Goal: Task Accomplishment & Management: Use online tool/utility

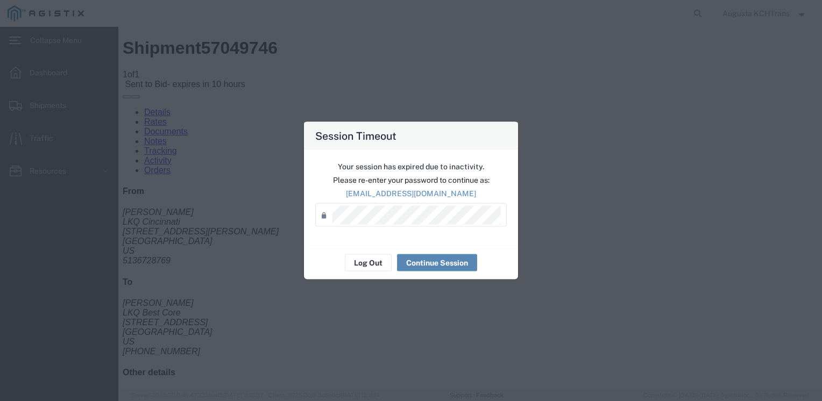
click at [425, 266] on button "Continue Session" at bounding box center [437, 262] width 80 height 17
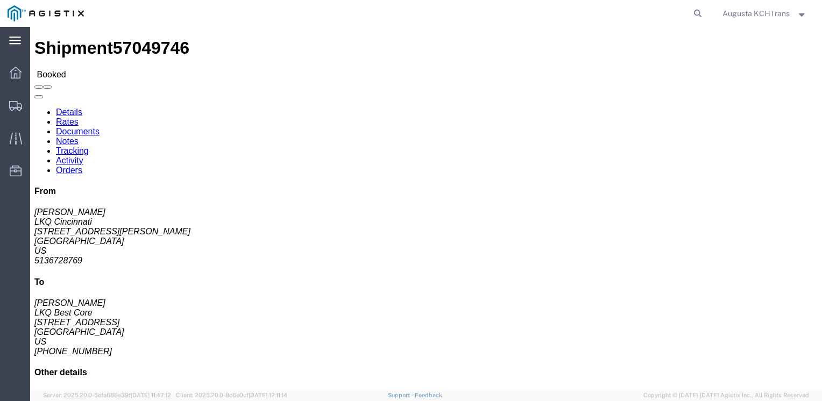
click at [12, 42] on icon at bounding box center [15, 41] width 12 height 8
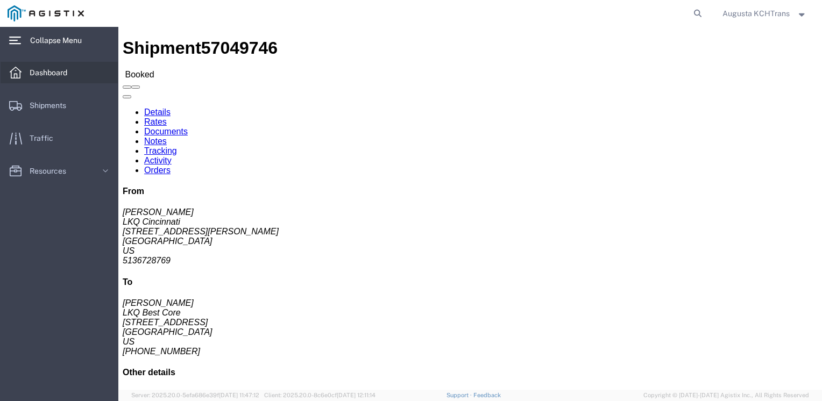
click at [77, 72] on link "Dashboard" at bounding box center [59, 73] width 117 height 22
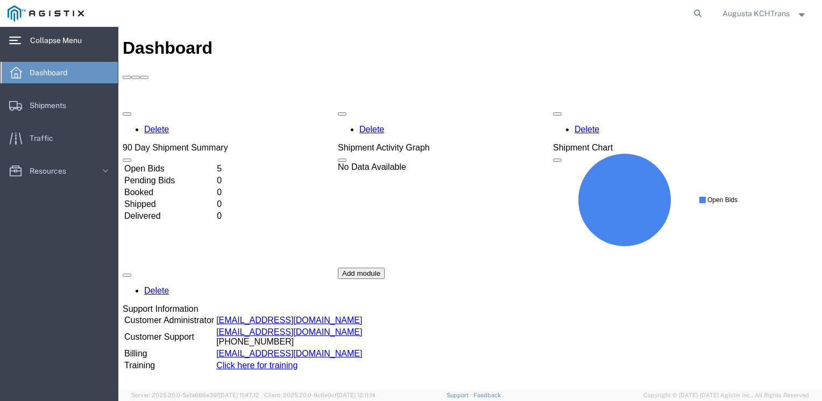
click at [215, 187] on td "Booked" at bounding box center [169, 192] width 91 height 11
click at [189, 163] on td "Open Bids" at bounding box center [169, 168] width 91 height 11
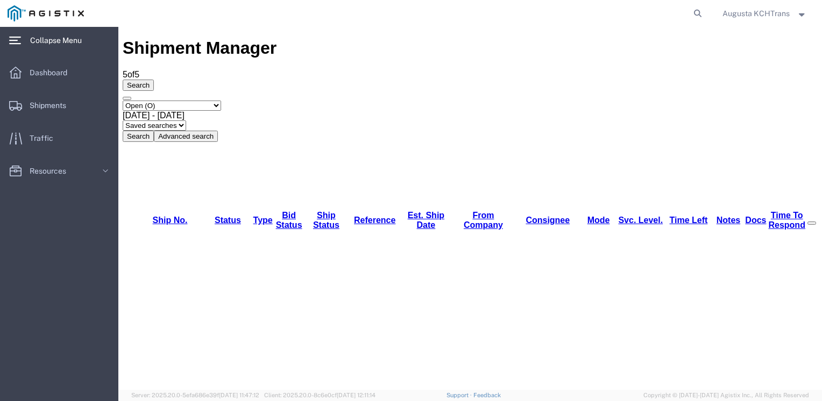
click at [61, 68] on span "Dashboard" at bounding box center [52, 73] width 45 height 22
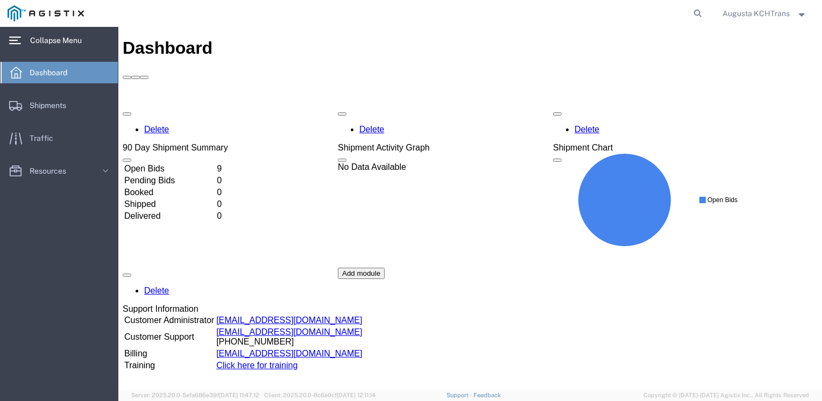
click at [200, 163] on td "Open Bids" at bounding box center [169, 168] width 91 height 11
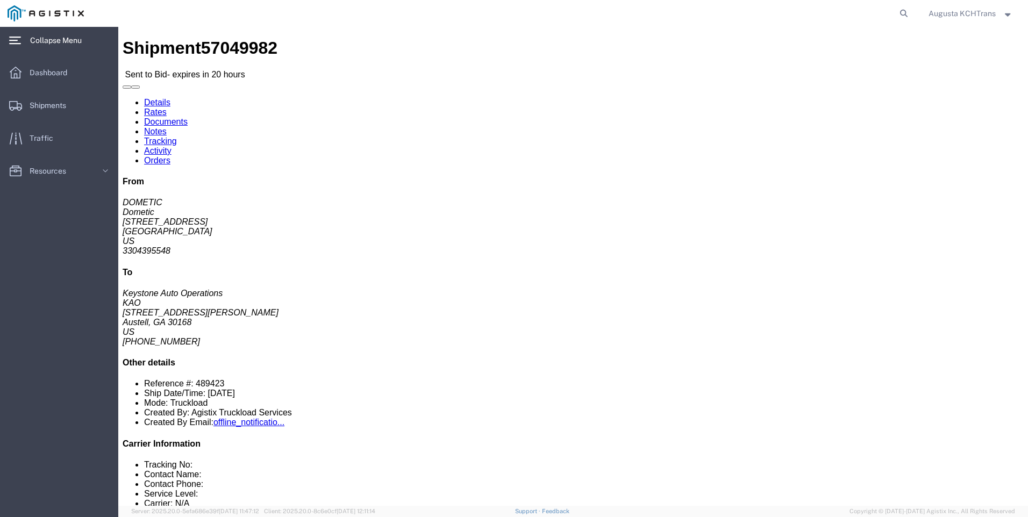
click button "button"
click address "Dometic (DOMETIC) 2710 N. Forum Dr Suite 300 Grand Prairie, TX 75051 United Sta…"
drag, startPoint x: 96, startPoint y: 126, endPoint x: 72, endPoint y: 127, distance: 23.7
click address "Dometic (DOMETIC) 2710 N. Forum Dr Suite 300 Grand Prairie, TX 75051 United Sta…"
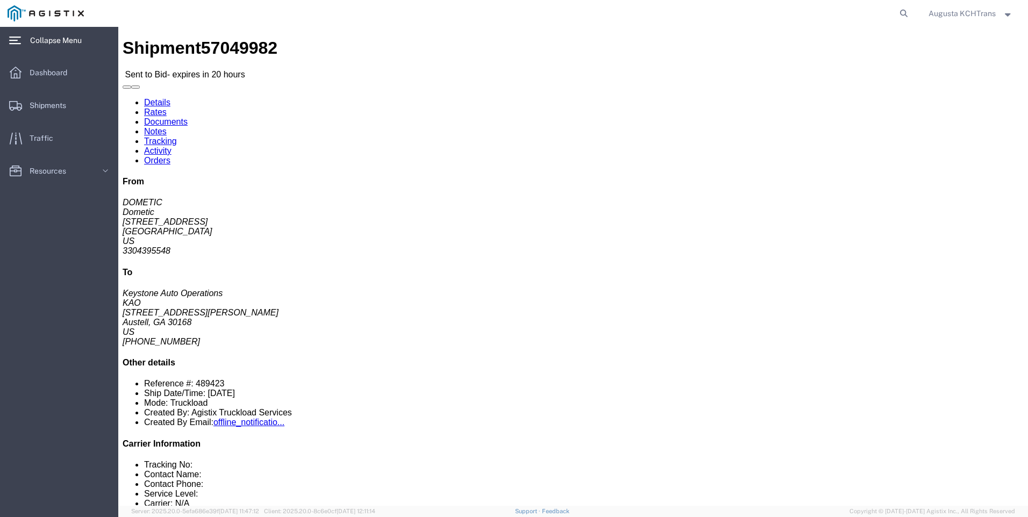
copy address "75051"
drag, startPoint x: 302, startPoint y: 152, endPoint x: 251, endPoint y: 148, distance: 50.7
click address "KAO (Keystone Auto Operations) 8402 600 Hartman Industrial Ct. Austell, GA 3016…"
drag, startPoint x: 243, startPoint y: 138, endPoint x: 224, endPoint y: 137, distance: 18.8
click address "KAO (Keystone Auto Operations) 8402 600 Hartman Industrial Ct. Austell, GA 3016…"
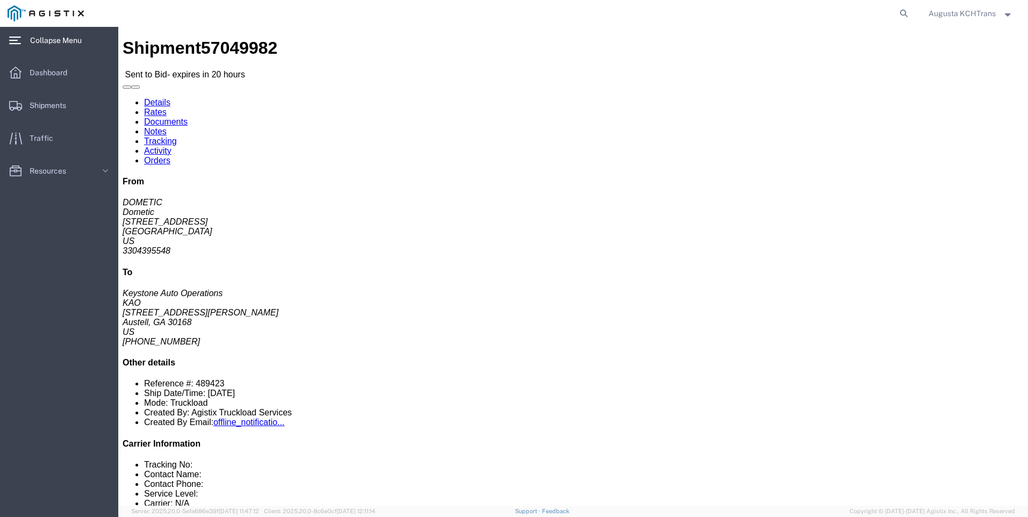
copy address "30168"
drag, startPoint x: 310, startPoint y: 137, endPoint x: 319, endPoint y: 137, distance: 9.7
click address "KAO (Keystone Auto Operations) 8402 600 Hartman Industrial Ct. Austell, GA 3016…"
click div "Shipment Detail Ship From Dometic (DOMETIC) 2710 N. Forum Dr Suite 300 Grand Pr…"
click ul "Details Rates Documents Notes Tracking Activity Orders"
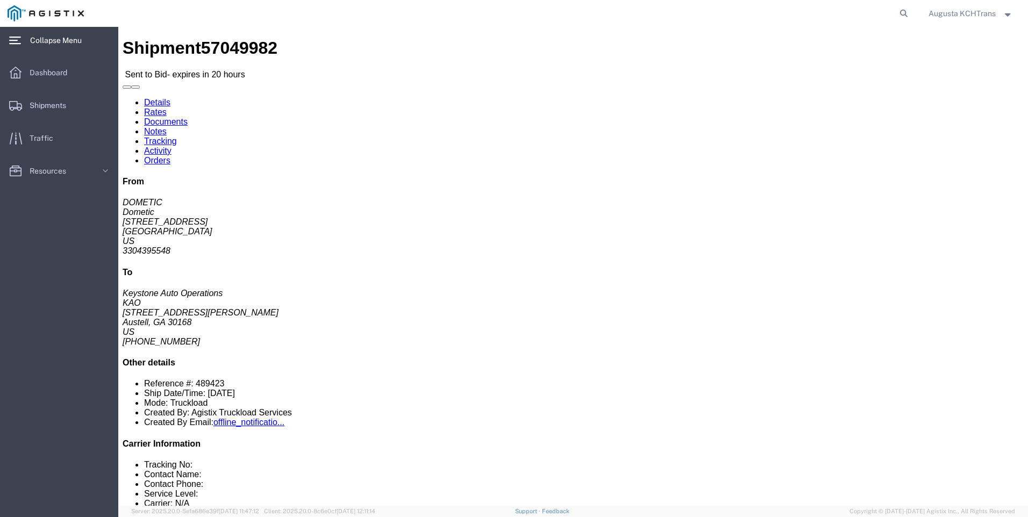
click link "Notes"
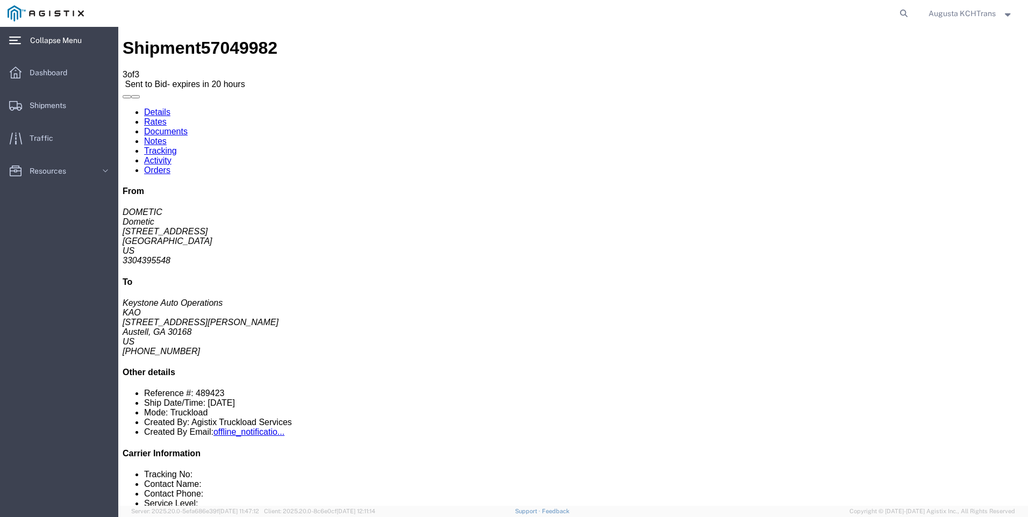
click at [147, 108] on link "Details" at bounding box center [157, 112] width 26 height 9
drag, startPoint x: 131, startPoint y: 12, endPoint x: 69, endPoint y: 16, distance: 62.5
click div "Shipment 57049982 3 of 3 Sent to Bid - expires in 20 hours"
drag, startPoint x: 131, startPoint y: 16, endPoint x: 74, endPoint y: 18, distance: 57.0
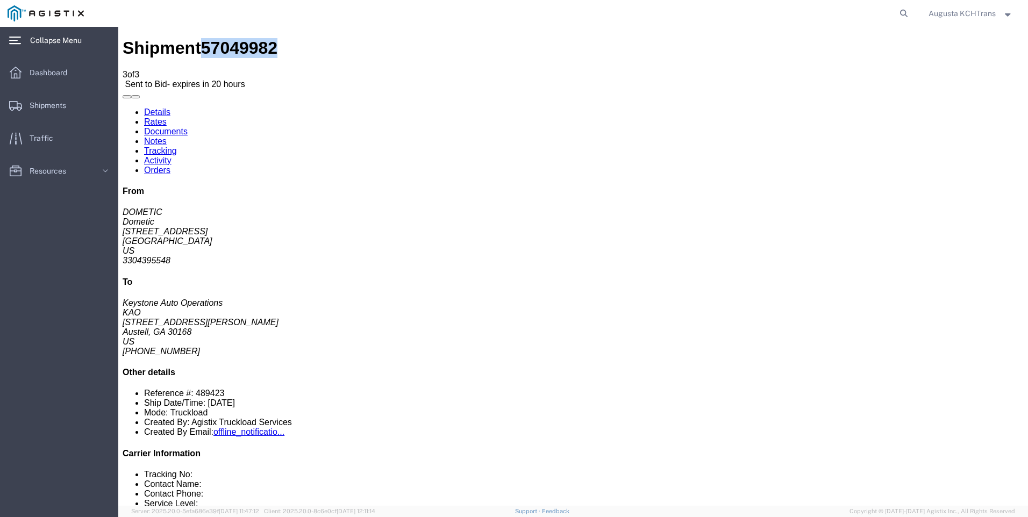
click div "Shipment 57049982 3 of 3 Sent to Bid - expires in 20 hours"
copy span "57049982"
click div "Shipment 57049982 3 of 3 Sent to Bid - expires in 20 hours"
click at [61, 72] on span "Dashboard" at bounding box center [52, 73] width 45 height 22
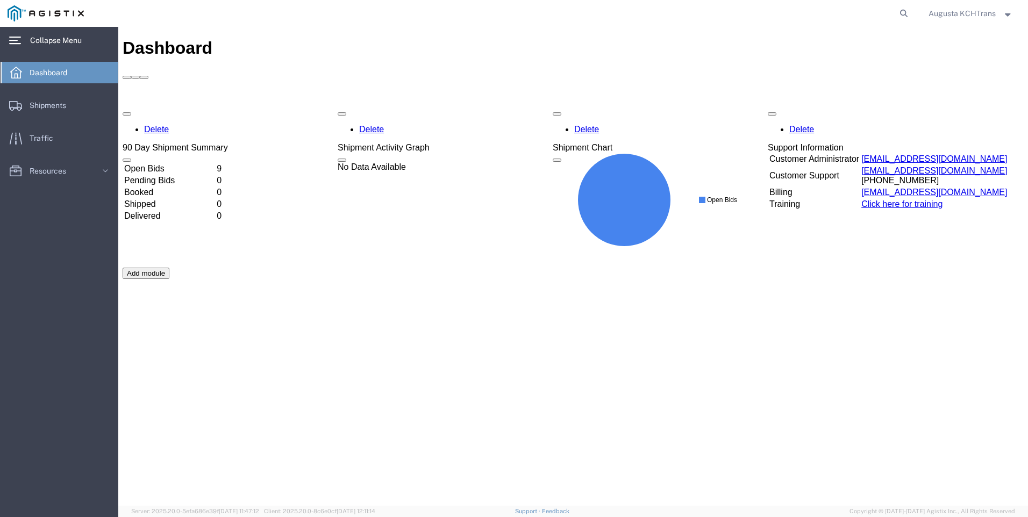
click at [215, 163] on td "Open Bids" at bounding box center [169, 168] width 91 height 11
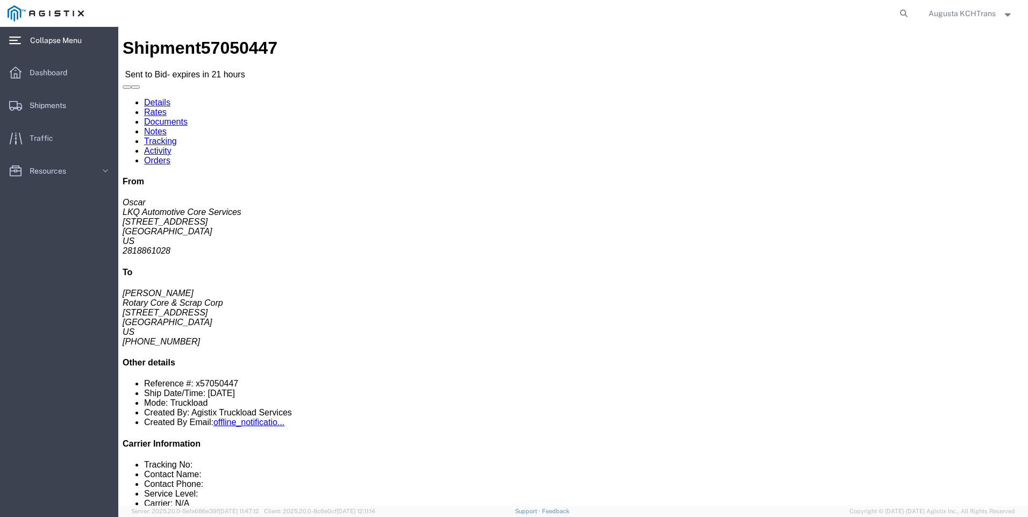
click div "Leg 1 - Truckload Vehicle 1: Standard Dry Van (53 Feet) Number of trucks: 1"
click at [52, 64] on span "Dashboard" at bounding box center [52, 73] width 45 height 22
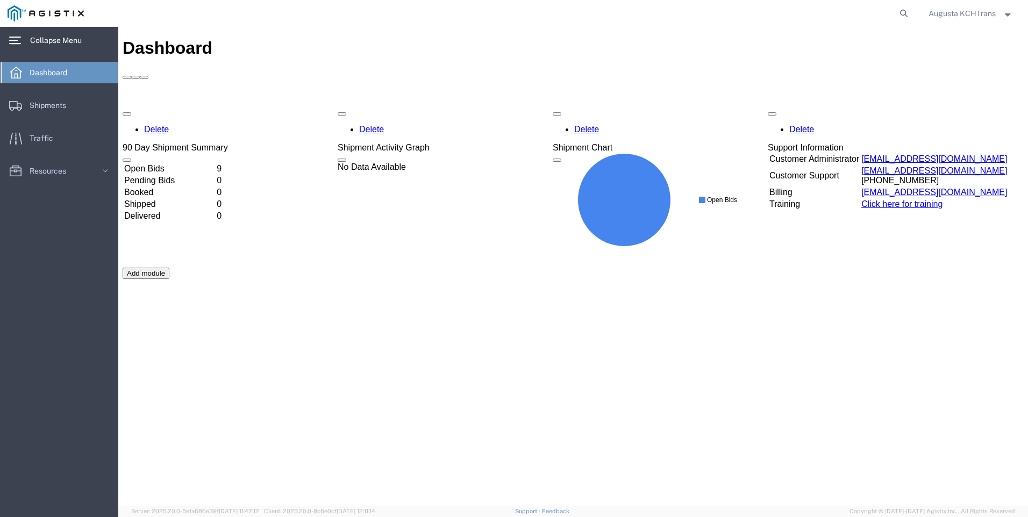
click at [209, 163] on td "Open Bids" at bounding box center [169, 168] width 91 height 11
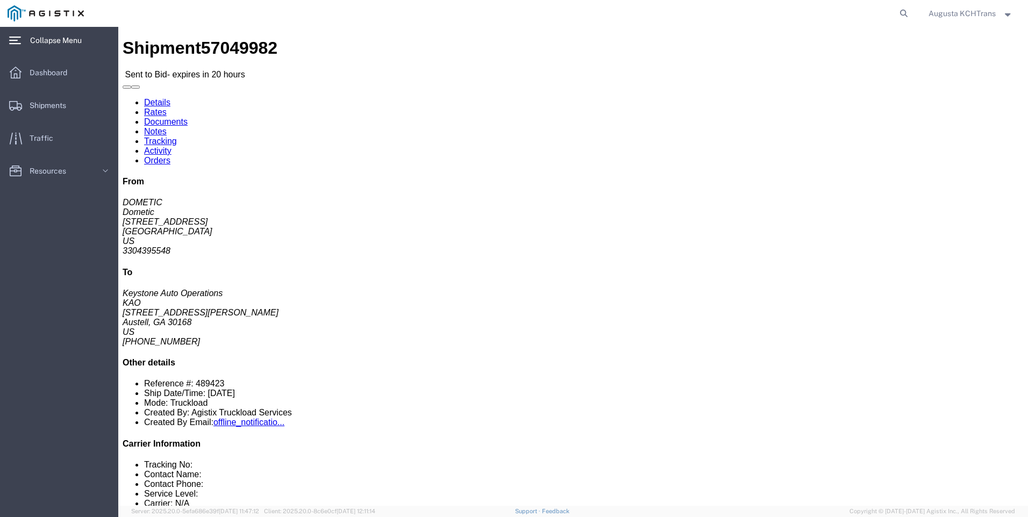
click button "button"
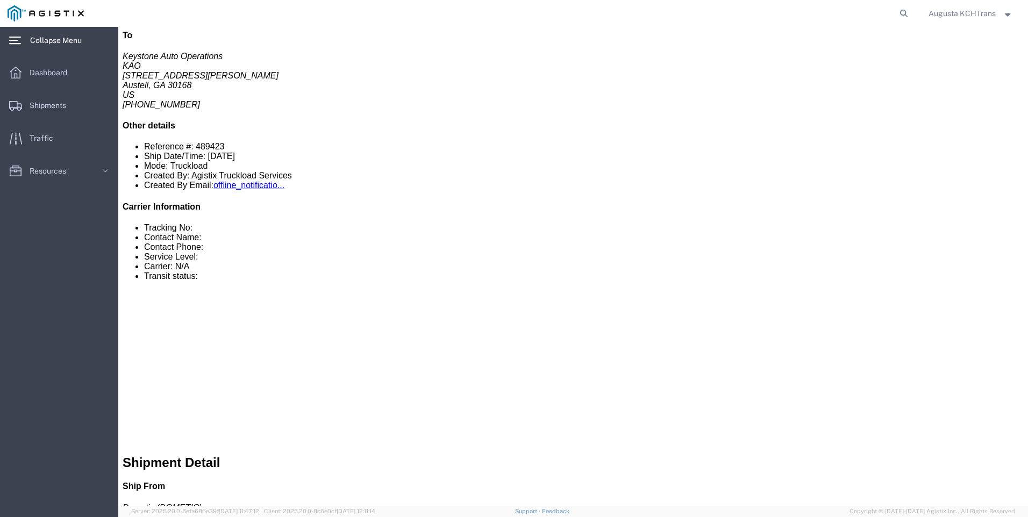
click link "Rates"
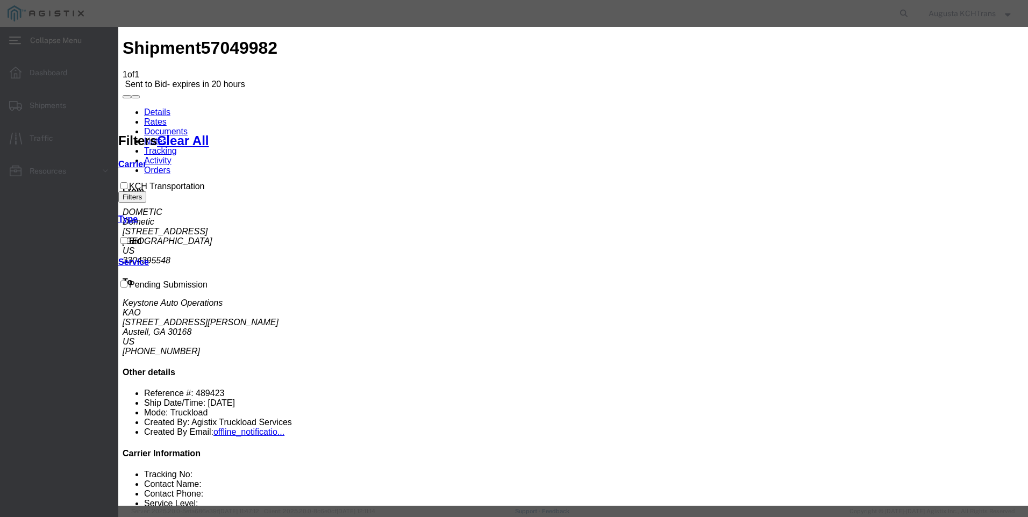
select select "4652"
select select "14028"
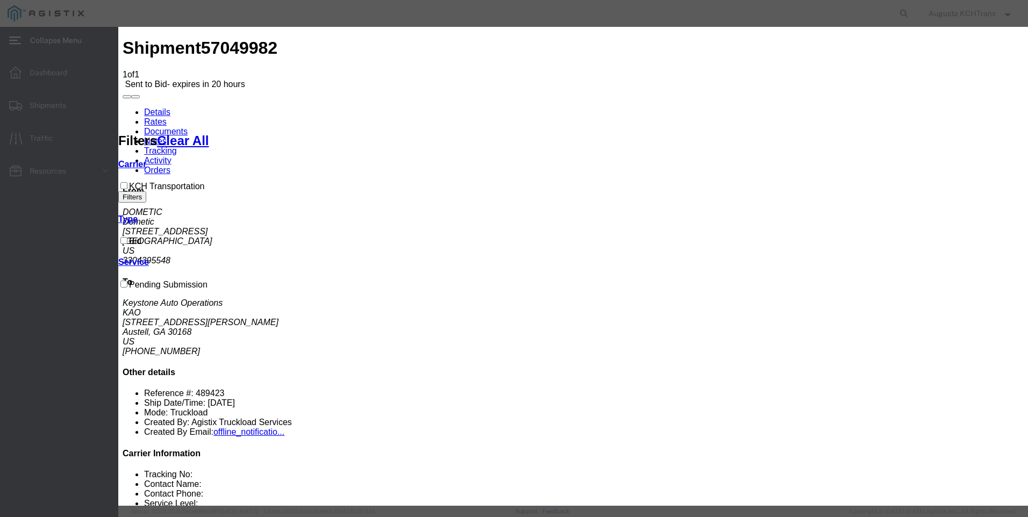
type input "KCH-57049982"
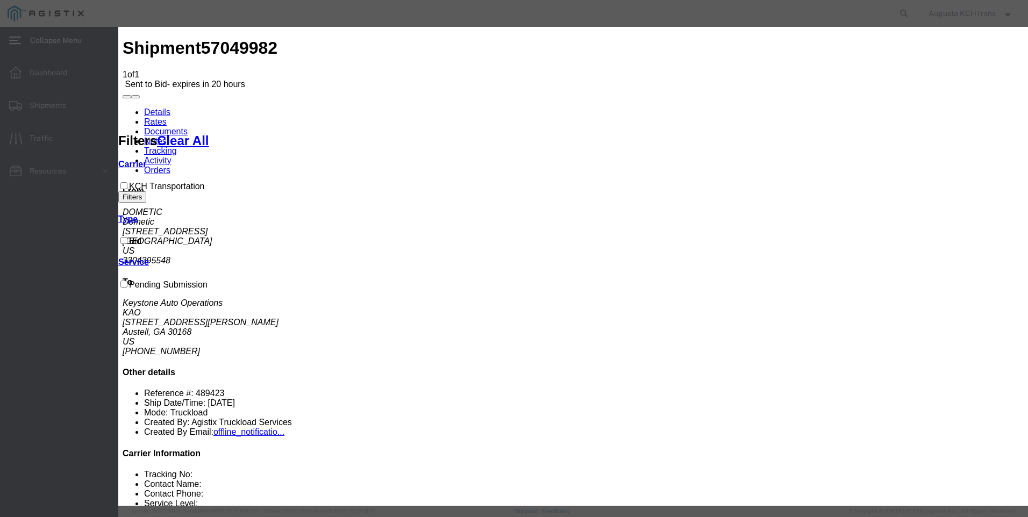
select select "TL"
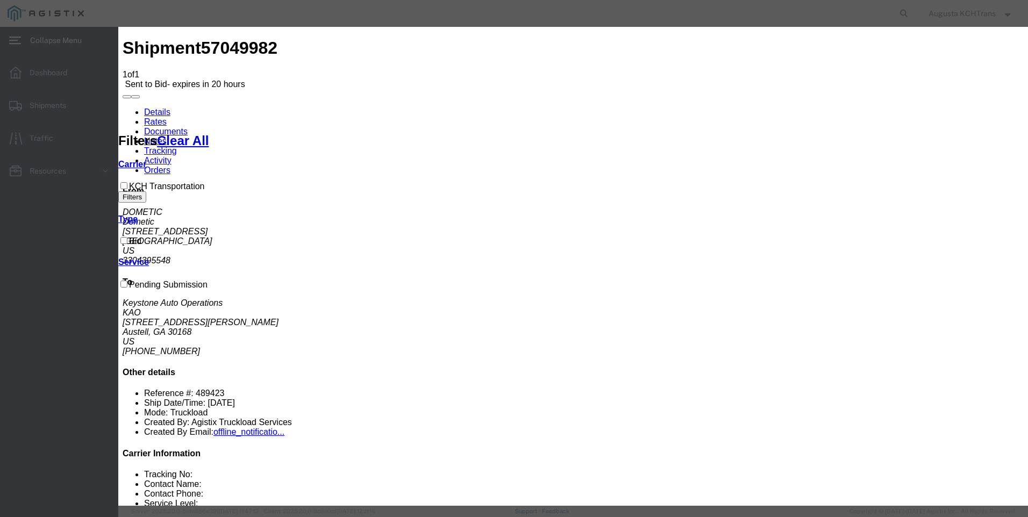
type input "1"
type input "1622"
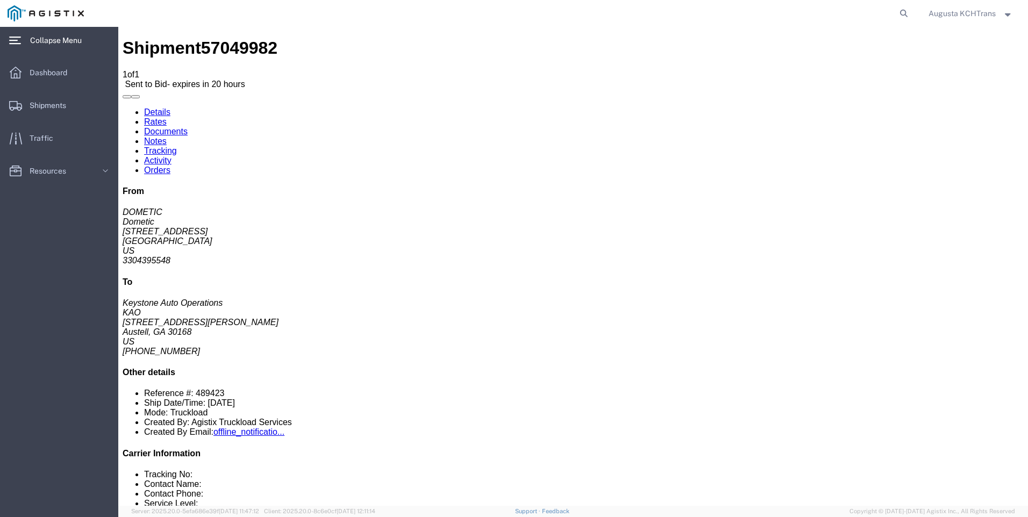
click at [48, 45] on span "Collapse Menu" at bounding box center [59, 41] width 59 height 22
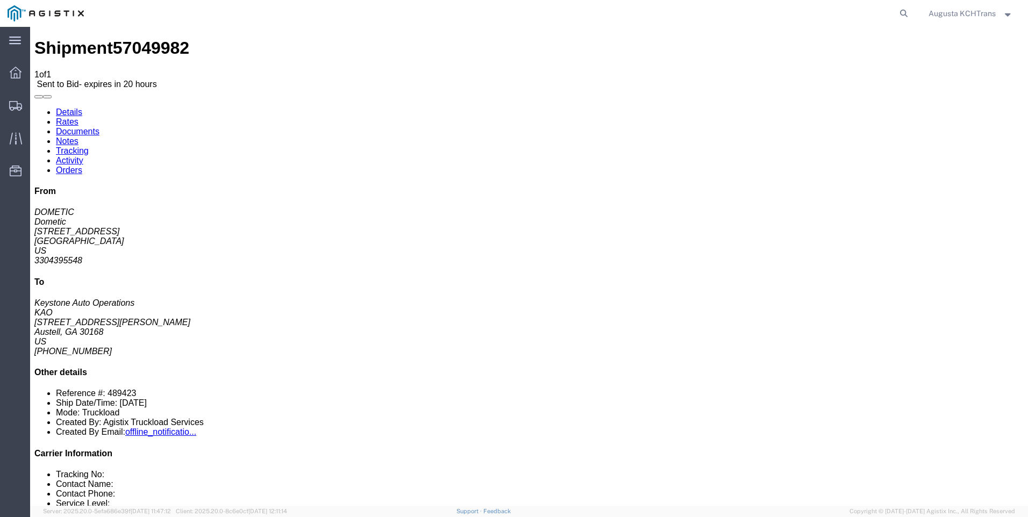
click at [14, 39] on icon at bounding box center [15, 41] width 12 height 8
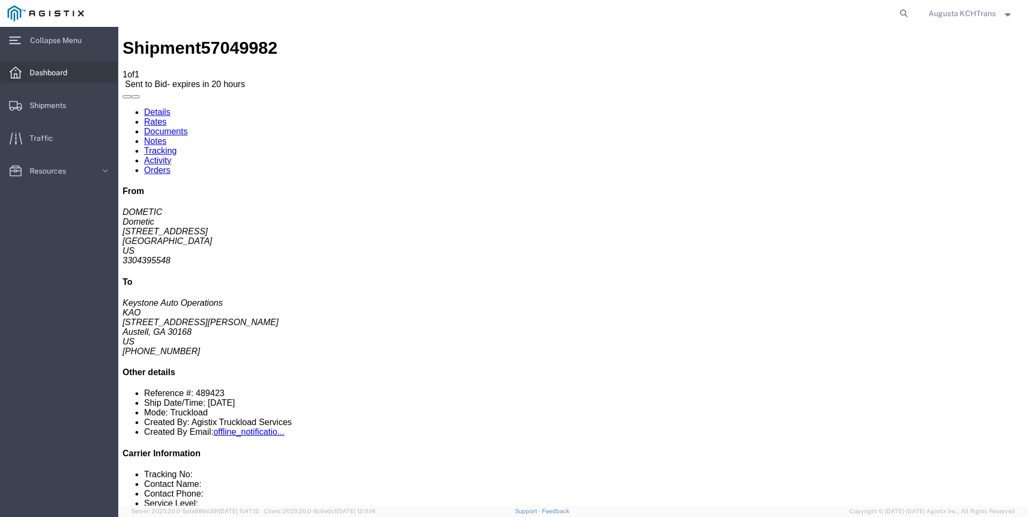
click at [42, 77] on span "Dashboard" at bounding box center [52, 73] width 45 height 22
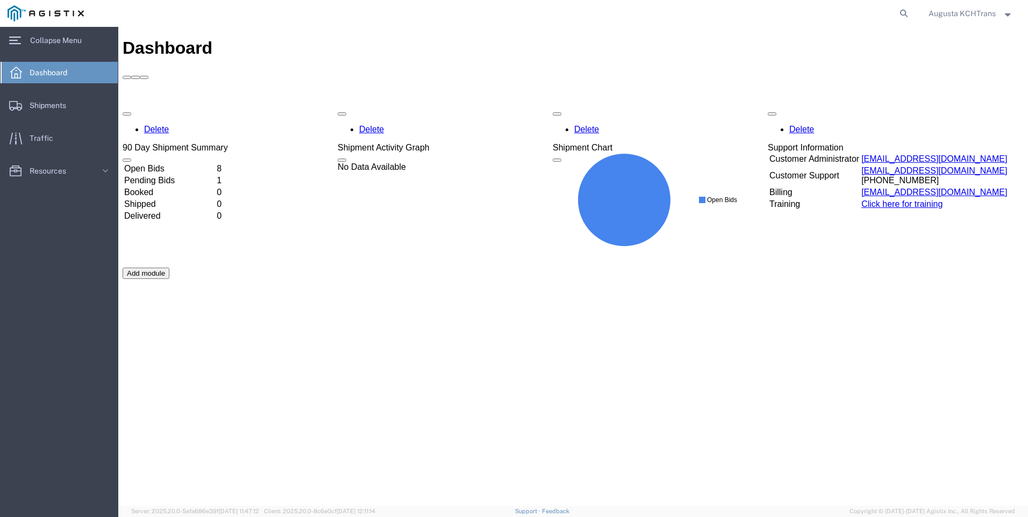
click at [215, 163] on td "Open Bids" at bounding box center [169, 168] width 91 height 11
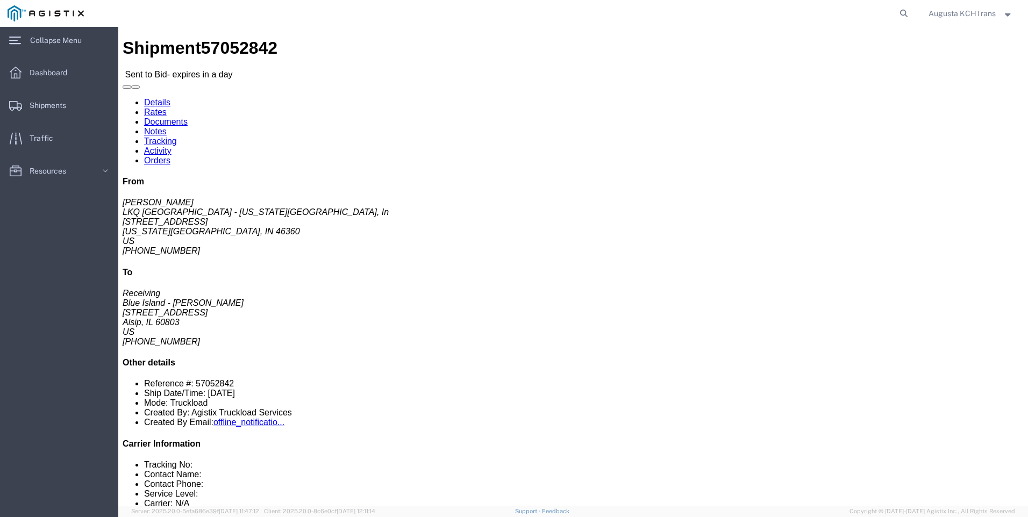
click div "Leg 1 - Truckload Vehicle 1: Standard Dry Van (53 Feet) Number of trucks: 1"
drag, startPoint x: 90, startPoint y: 137, endPoint x: 70, endPoint y: 136, distance: 20.0
click address "LKQ Great Lakes - Michigan City, In (Danny Frankowski) 1550 728 West US Highway…"
copy address "46360"
click div "Ship From LKQ Great Lakes - Michigan City, In (Danny Frankowski) 1550 728 West …"
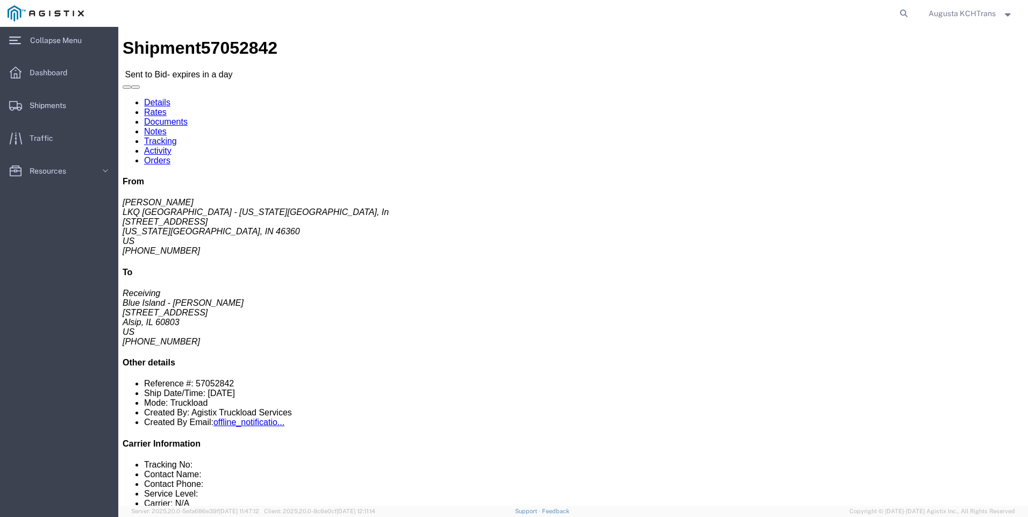
drag, startPoint x: 317, startPoint y: 165, endPoint x: 312, endPoint y: 158, distance: 8.7
click address "Blue Island - Knopf (Receiving) 1635 11800 S Austin Ave Alsip, IL 60803 United …"
drag, startPoint x: 239, startPoint y: 136, endPoint x: 212, endPoint y: 139, distance: 26.5
click address "Blue Island - Knopf (Receiving) 1635 11800 S Austin Ave Alsip, IL 60803 United …"
copy address "60803"
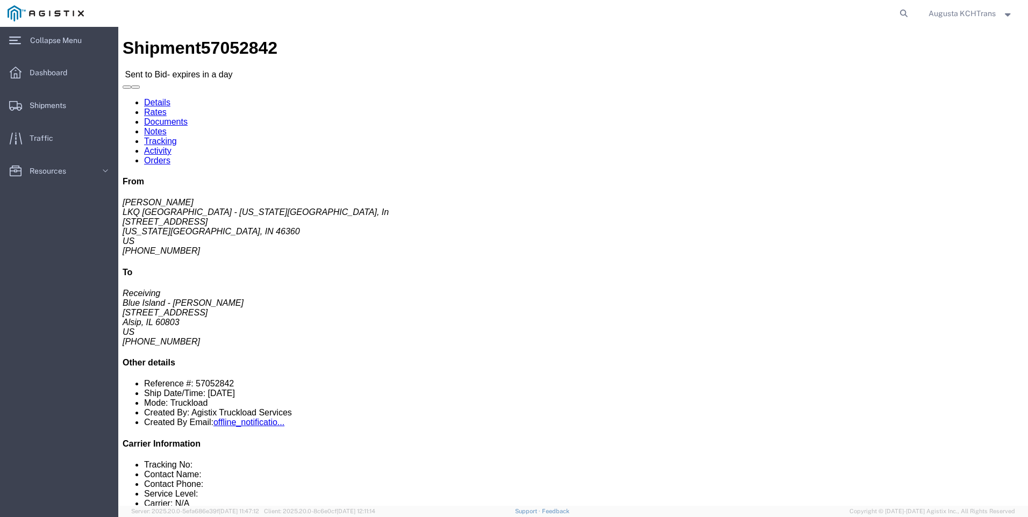
click button "button"
click div "Ship To Blue Island - Knopf (Receiving) 1635 11800 S Austin Ave Alsip, IL 60803…"
click link "Rates"
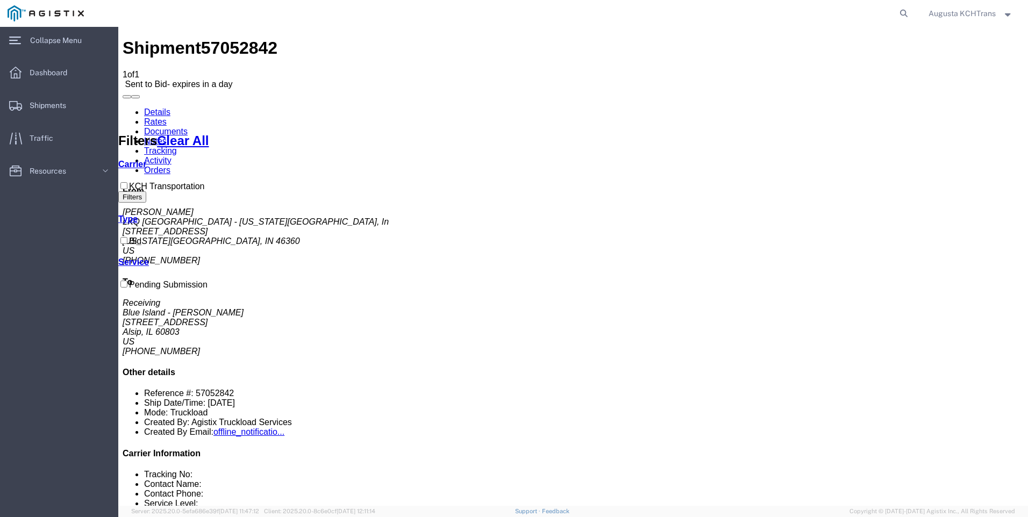
click at [209, 133] on icon at bounding box center [209, 140] width 0 height 15
click at [167, 137] on link "Notes" at bounding box center [155, 141] width 23 height 9
click at [188, 127] on link "Documents" at bounding box center [166, 131] width 44 height 9
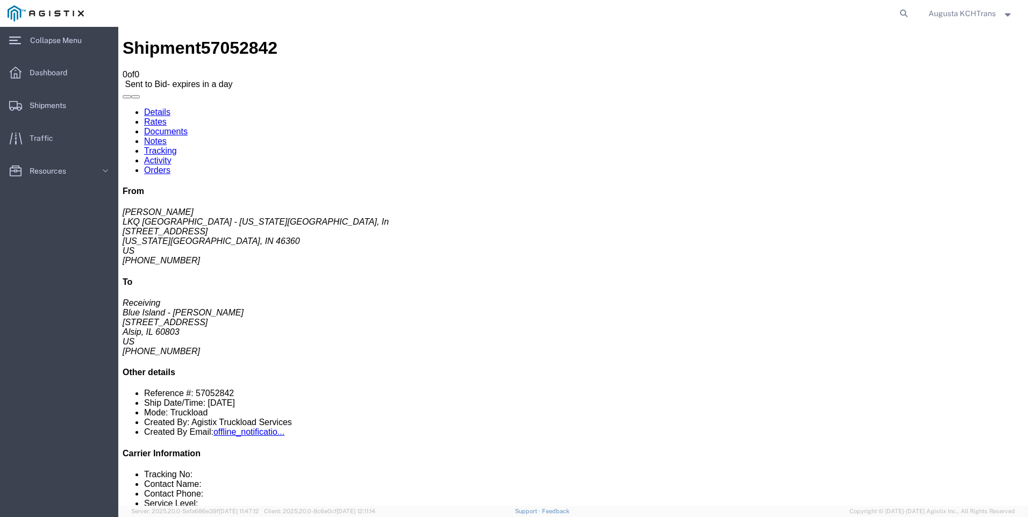
click at [167, 117] on link "Rates" at bounding box center [155, 121] width 23 height 9
click at [159, 108] on link "Details" at bounding box center [157, 112] width 26 height 9
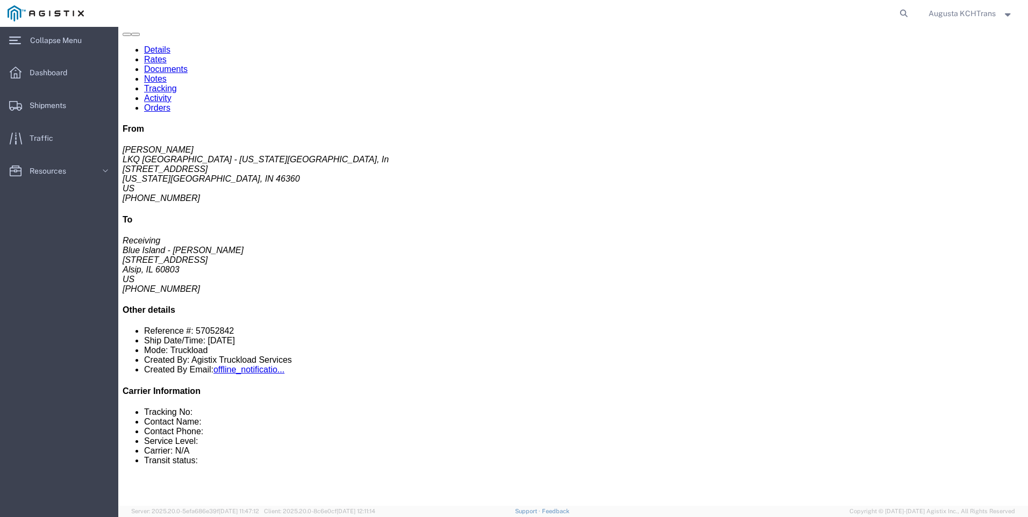
scroll to position [54, 0]
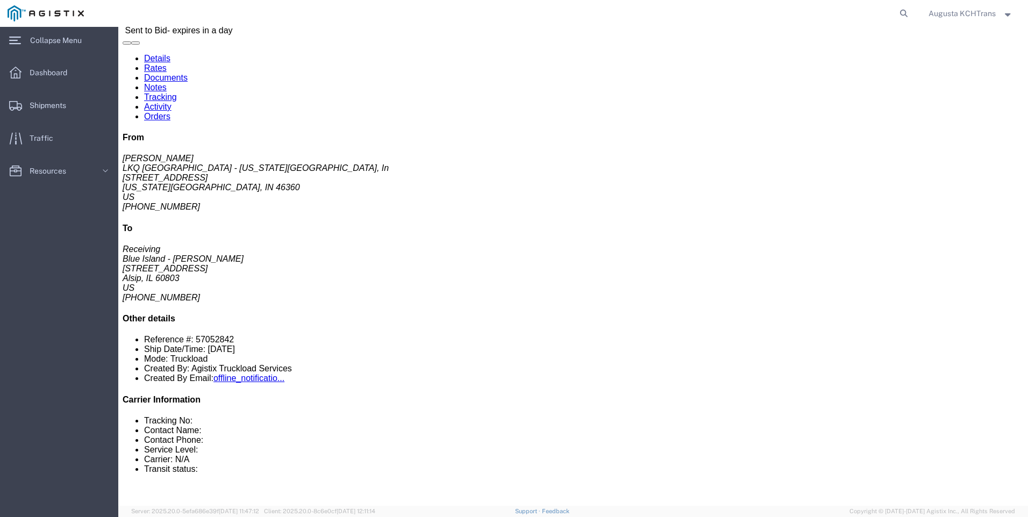
click button "button"
click div "Vehicle 1: Standard Dry Van (53 Feet) Number of trucks: 1"
click button "button"
click div "24 Pallet(s) Standard (Not Stackable) Total weight: 42000.00 LBS ( dim ) Carton…"
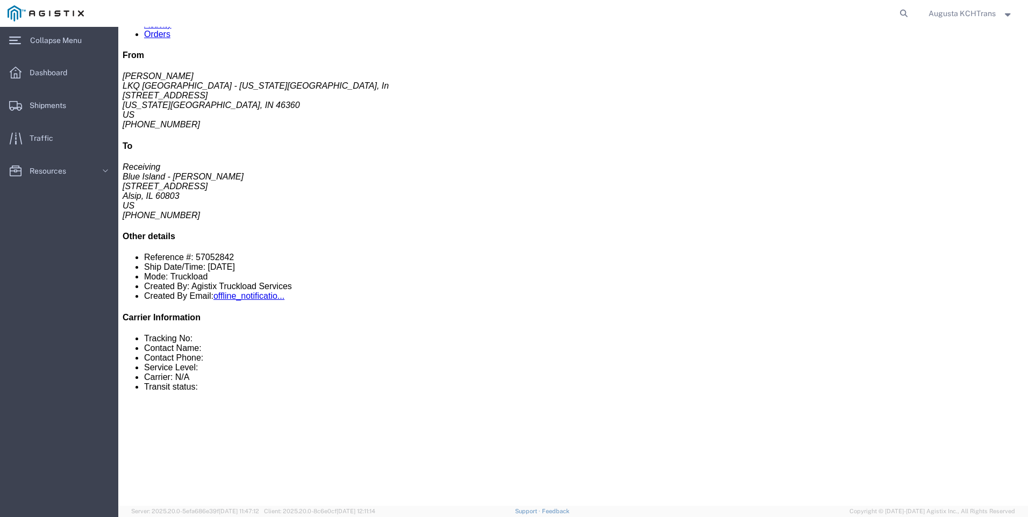
scroll to position [0, 0]
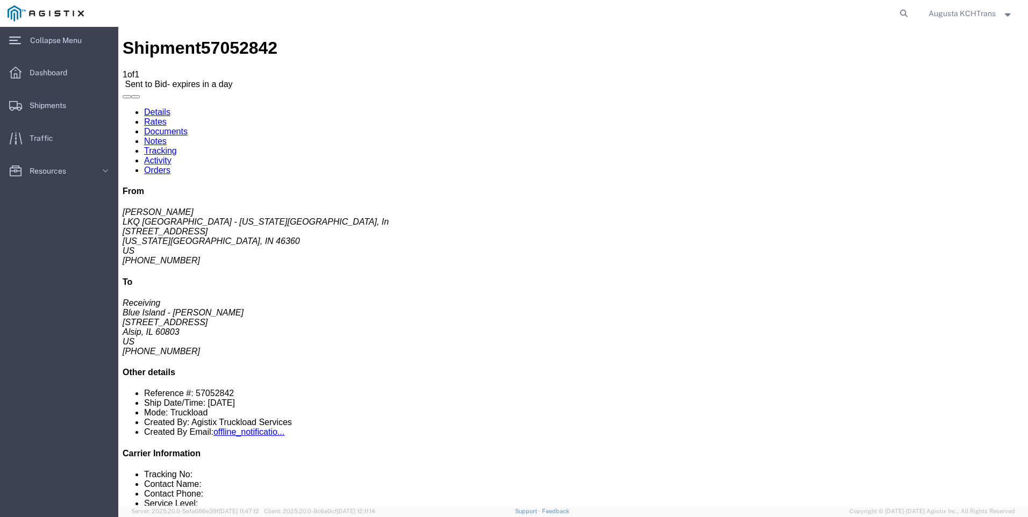
click link "Rates"
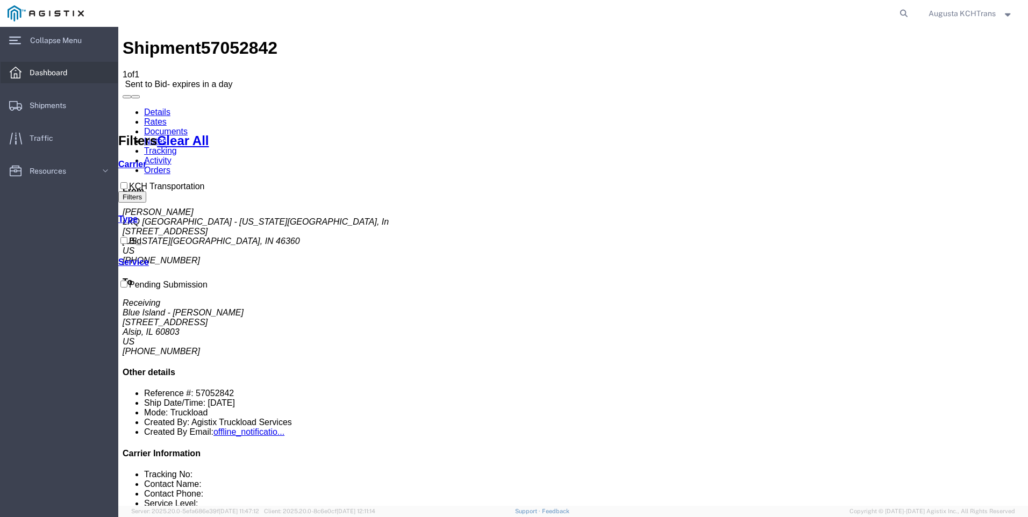
click at [70, 70] on span "Dashboard" at bounding box center [52, 73] width 45 height 22
